Goal: Information Seeking & Learning: Learn about a topic

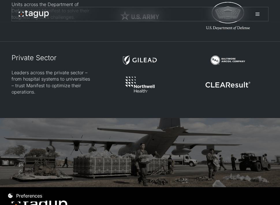
scroll to position [1337, 0]
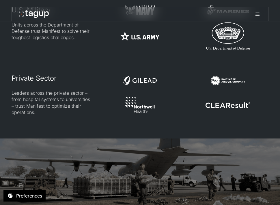
click at [229, 15] on icon at bounding box center [257, 14] width 7 height 7
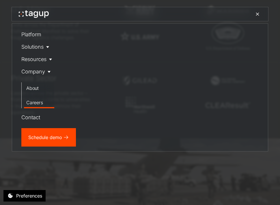
click at [40, 105] on div "Careers" at bounding box center [39, 102] width 26 height 7
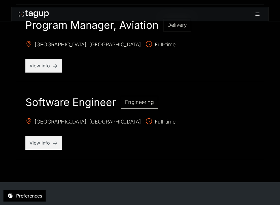
scroll to position [704, 0]
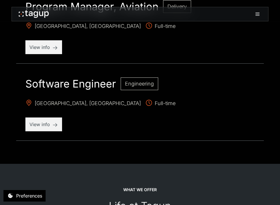
click at [68, 85] on h2 "Software Engineer" at bounding box center [70, 84] width 90 height 13
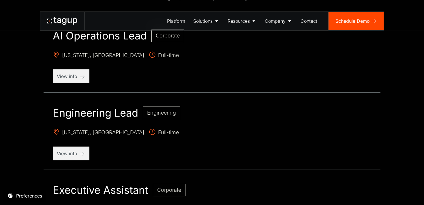
scroll to position [179, 0]
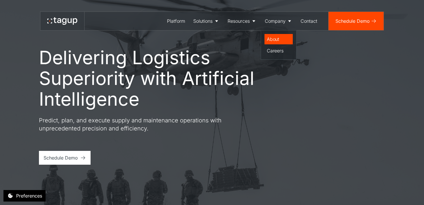
click at [275, 34] on link "About" at bounding box center [278, 39] width 28 height 10
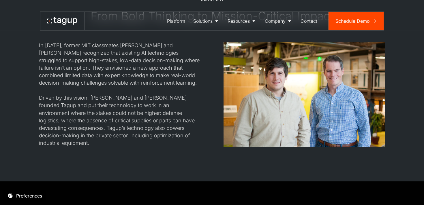
scroll to position [477, 0]
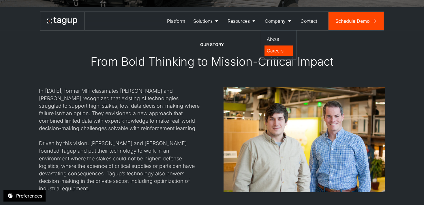
click at [277, 51] on div "Careers" at bounding box center [279, 50] width 24 height 7
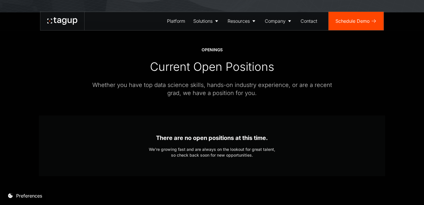
scroll to position [133, 0]
